Goal: Transaction & Acquisition: Download file/media

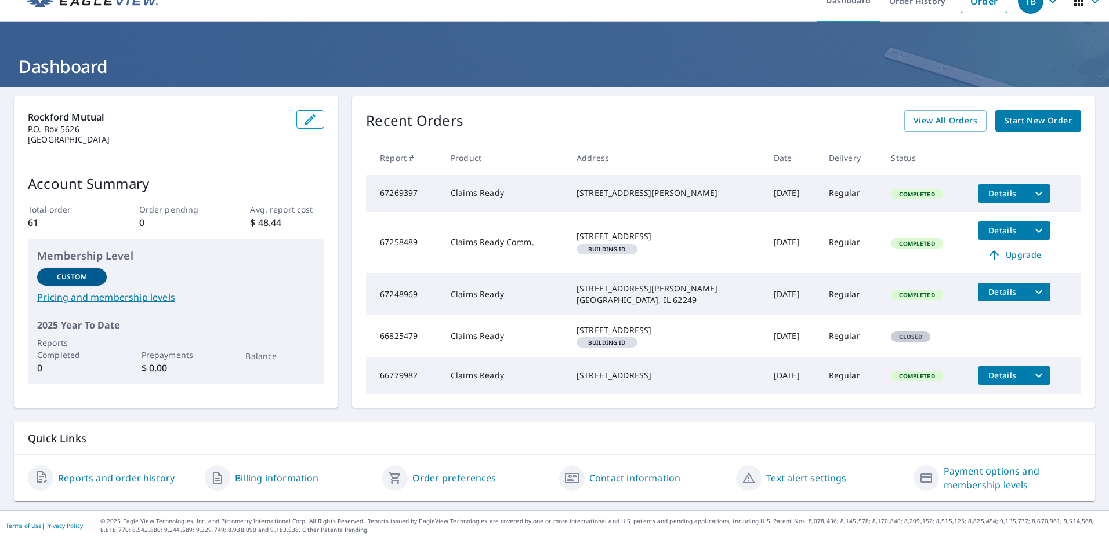
scroll to position [41, 0]
click at [922, 114] on span "View All Orders" at bounding box center [945, 121] width 64 height 14
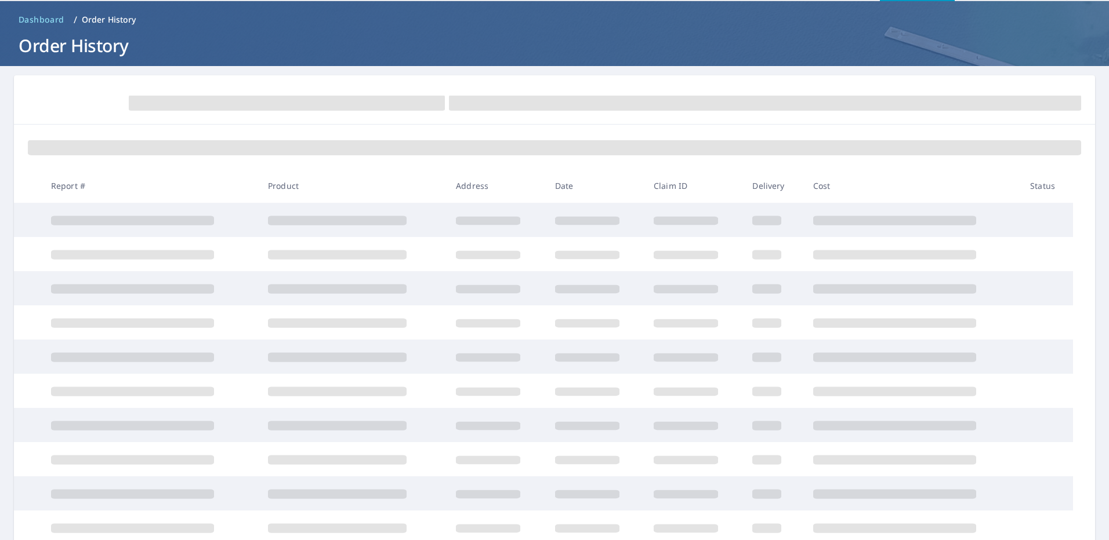
scroll to position [41, 0]
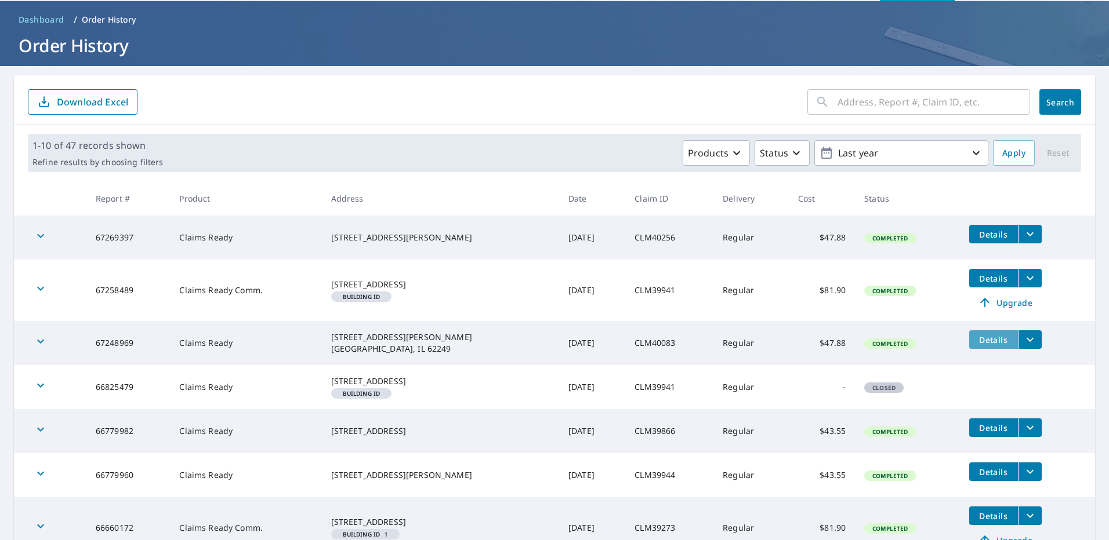
click at [976, 343] on span "Details" at bounding box center [993, 340] width 35 height 11
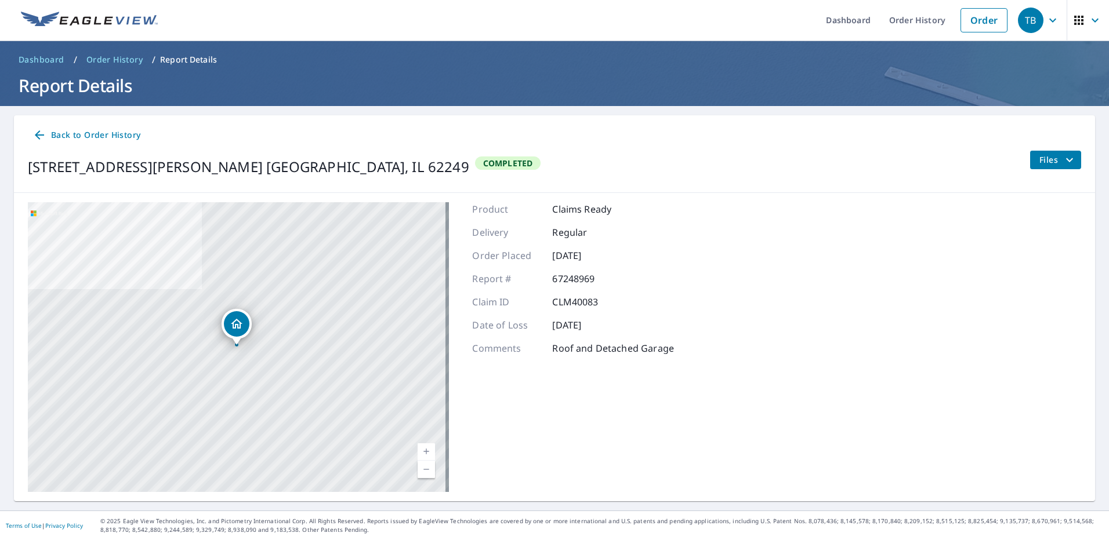
click at [1029, 158] on button "Files" at bounding box center [1055, 160] width 52 height 19
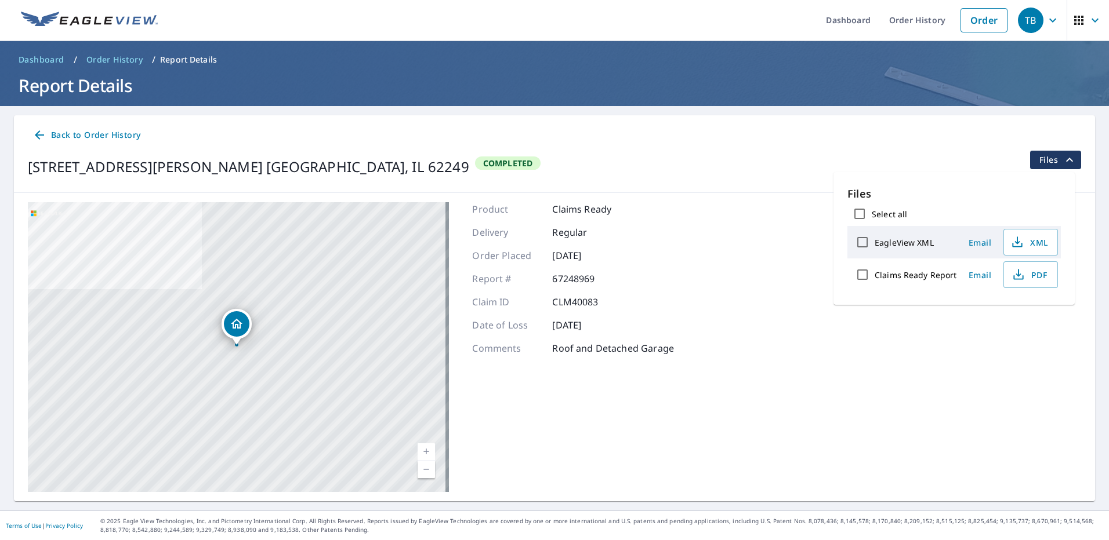
click at [906, 247] on label "EagleView XML" at bounding box center [903, 242] width 59 height 11
click at [874, 247] on input "EagleView XML" at bounding box center [862, 242] width 24 height 24
checkbox input "true"
click at [1007, 315] on span "Download" at bounding box center [1015, 315] width 61 height 14
click at [1029, 282] on button "PDF" at bounding box center [1030, 275] width 55 height 27
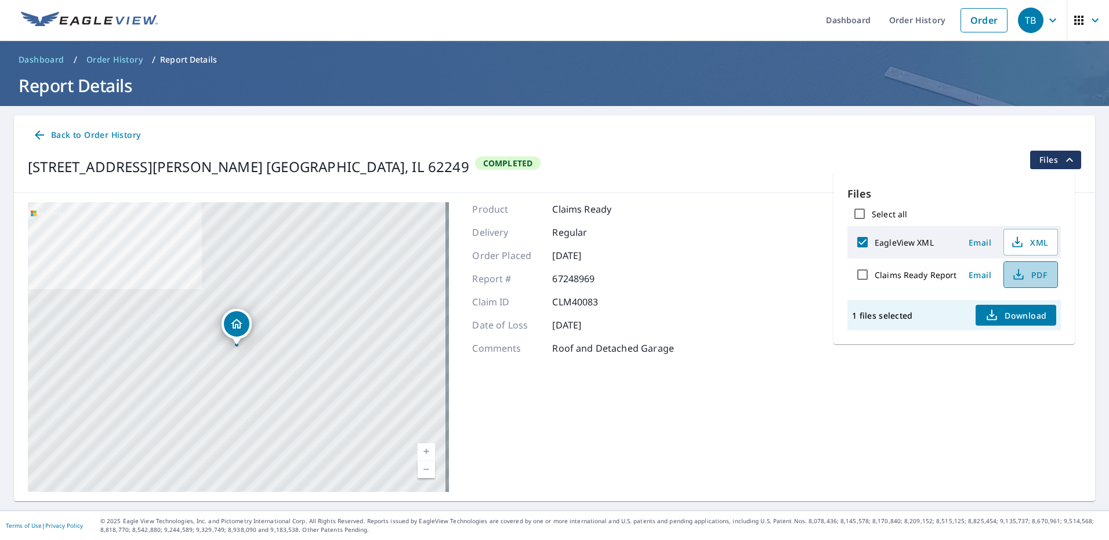
click at [1029, 282] on button "PDF" at bounding box center [1030, 275] width 55 height 27
